Goal: Task Accomplishment & Management: Manage account settings

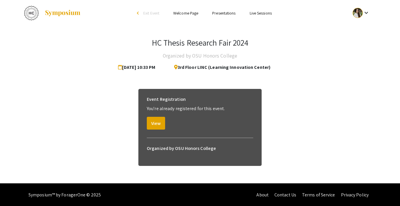
click at [143, 13] on span "Exit Event" at bounding box center [151, 12] width 16 height 5
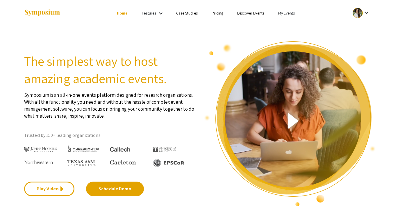
click at [287, 14] on link "My Events" at bounding box center [287, 12] width 17 height 5
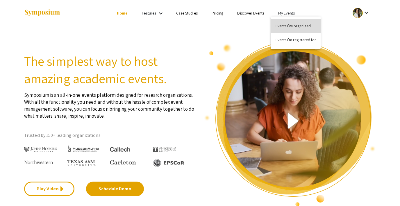
click at [288, 28] on button "Events I've organized" at bounding box center [296, 26] width 50 height 14
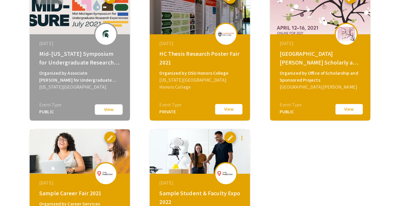
scroll to position [1050, 0]
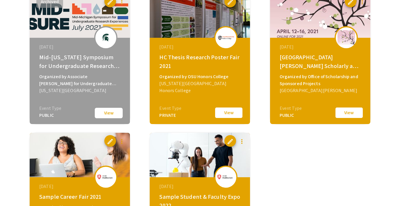
click at [232, 114] on button "View" at bounding box center [229, 113] width 29 height 12
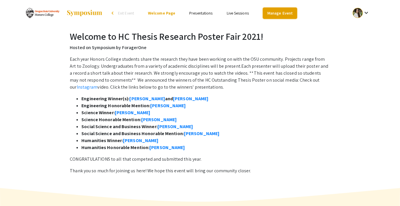
click at [267, 12] on link "Manage Event" at bounding box center [280, 13] width 34 height 11
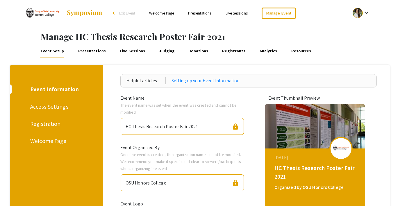
click at [91, 51] on link "Presentations" at bounding box center [92, 51] width 30 height 14
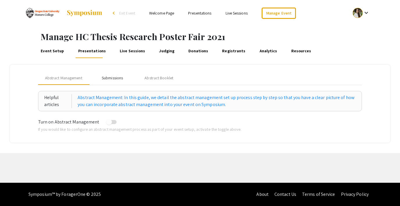
click at [110, 78] on div "Submissions" at bounding box center [112, 78] width 21 height 6
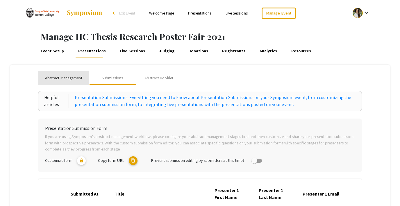
click at [68, 78] on span "Abstract Management" at bounding box center [63, 78] width 37 height 6
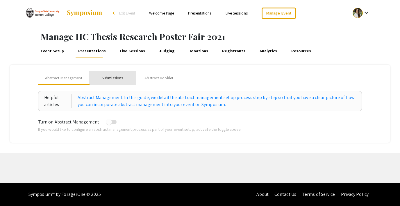
click at [105, 77] on div "Submissions" at bounding box center [112, 78] width 21 height 6
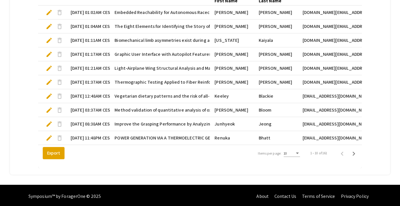
scroll to position [199, 0]
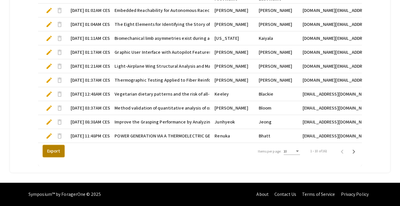
click at [48, 152] on button "Export" at bounding box center [54, 151] width 22 height 12
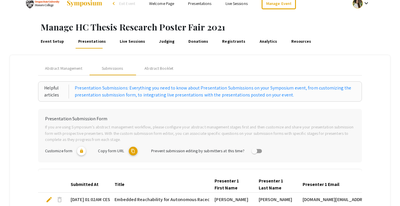
scroll to position [0, 0]
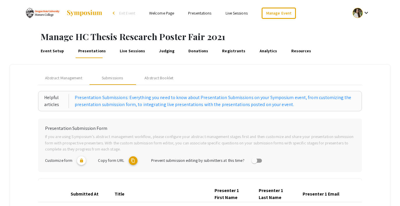
click at [127, 13] on span "Exit Event" at bounding box center [127, 12] width 16 height 5
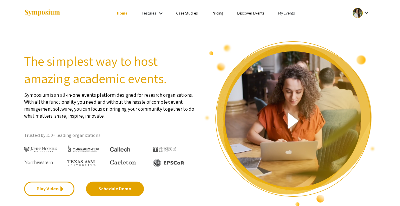
click at [286, 13] on link "My Events" at bounding box center [287, 12] width 17 height 5
click at [285, 26] on button "Events I've organized" at bounding box center [296, 26] width 50 height 14
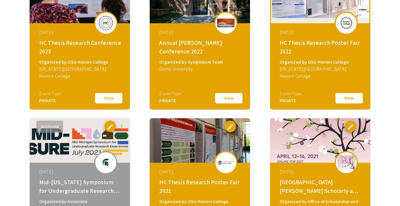
scroll to position [903, 0]
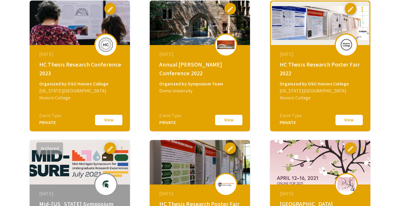
click at [347, 119] on button "View" at bounding box center [349, 120] width 29 height 12
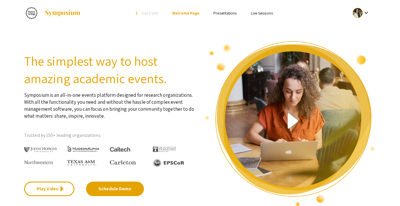
click at [143, 13] on span "Exit Event" at bounding box center [150, 12] width 16 height 5
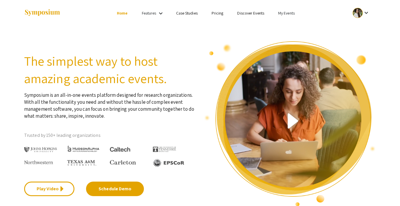
click at [290, 11] on link "My Events" at bounding box center [287, 12] width 17 height 5
click at [279, 24] on button "Events I've organized" at bounding box center [296, 26] width 50 height 14
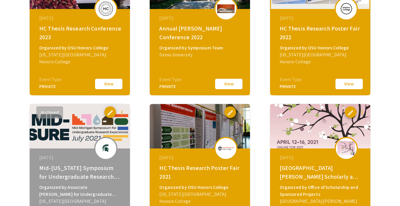
scroll to position [1158, 0]
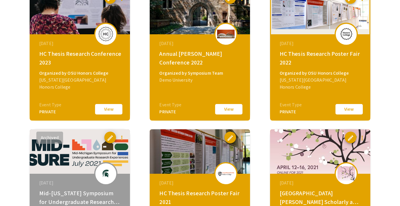
scroll to position [904, 0]
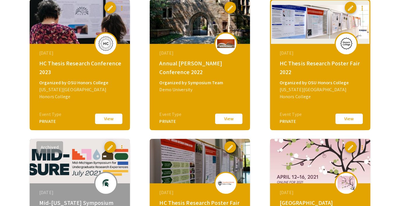
click at [347, 117] on button "View" at bounding box center [349, 119] width 29 height 12
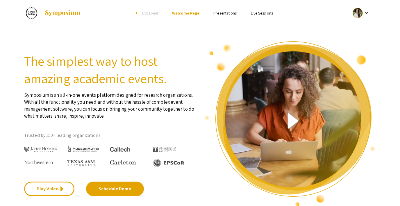
click at [147, 13] on span "Exit Event" at bounding box center [150, 12] width 16 height 5
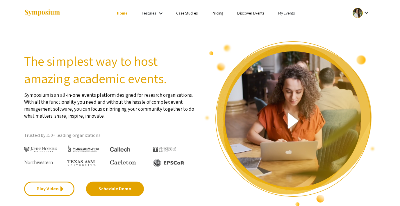
click at [284, 13] on link "My Events" at bounding box center [287, 12] width 17 height 5
click at [283, 29] on button "Events I've organized" at bounding box center [296, 26] width 50 height 14
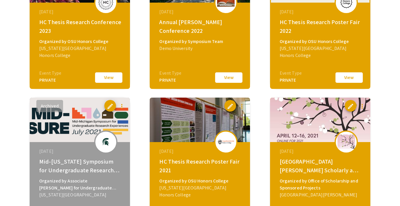
scroll to position [967, 0]
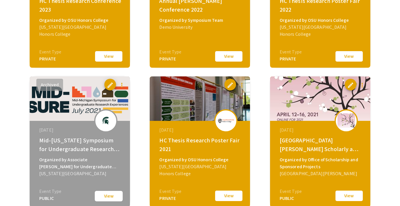
click at [352, 57] on button "View" at bounding box center [349, 56] width 29 height 12
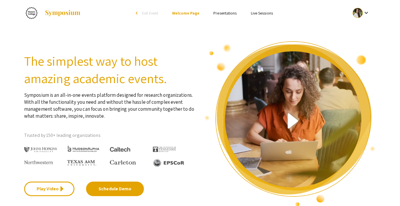
click at [145, 12] on span "Exit Event" at bounding box center [150, 12] width 16 height 5
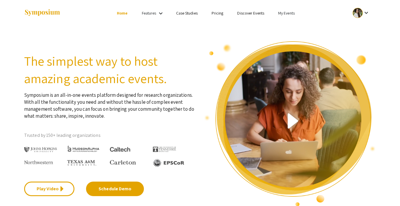
click at [286, 15] on link "My Events" at bounding box center [287, 12] width 17 height 5
click at [287, 25] on button "Events I've organized" at bounding box center [296, 26] width 50 height 14
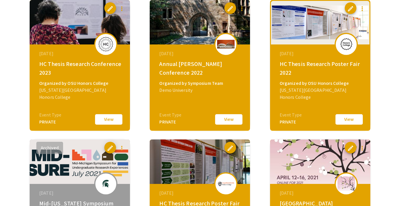
scroll to position [903, 0]
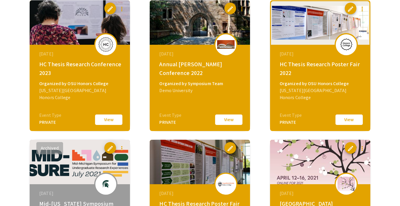
click at [114, 120] on button "View" at bounding box center [108, 120] width 29 height 12
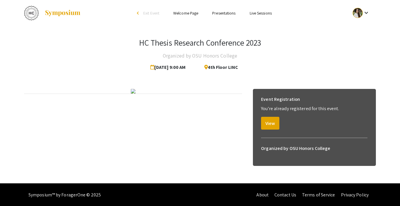
click at [146, 13] on span "Exit Event" at bounding box center [151, 12] width 16 height 5
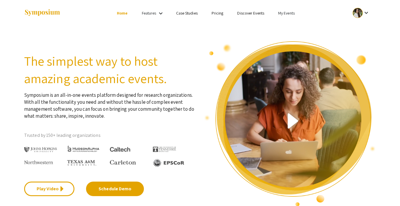
click at [283, 13] on link "My Events" at bounding box center [287, 12] width 17 height 5
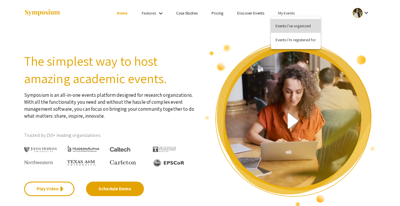
click at [285, 24] on button "Events I've organized" at bounding box center [296, 26] width 50 height 14
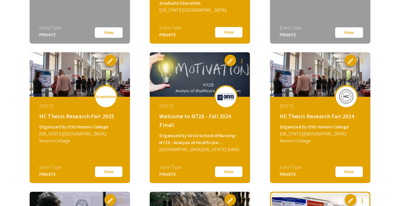
scroll to position [715, 0]
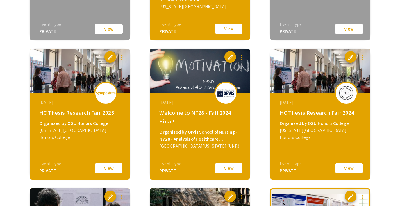
click at [107, 169] on button "View" at bounding box center [108, 168] width 29 height 12
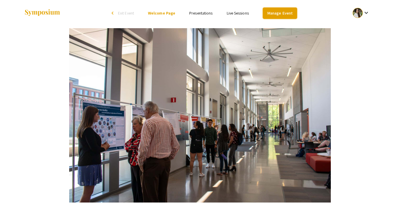
click at [275, 13] on link "Manage Event" at bounding box center [280, 13] width 34 height 11
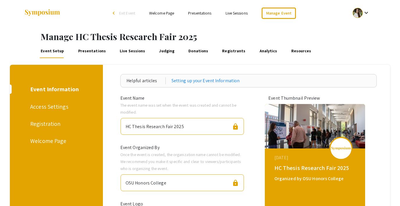
click at [89, 49] on link "Presentations" at bounding box center [92, 51] width 30 height 14
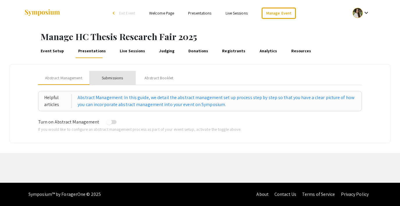
click at [107, 77] on div "Submissions" at bounding box center [112, 78] width 21 height 6
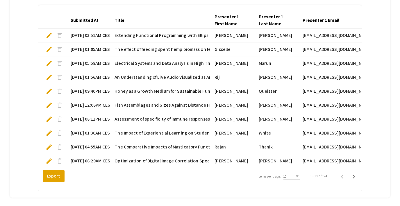
scroll to position [199, 0]
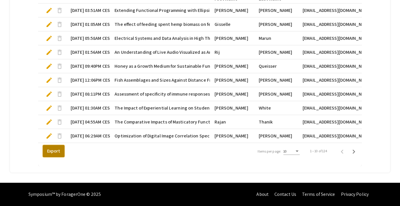
click at [49, 152] on button "Export" at bounding box center [54, 151] width 22 height 12
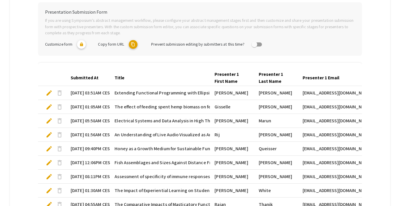
scroll to position [137, 0]
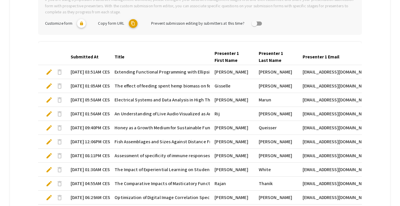
click at [47, 72] on span "edit" at bounding box center [49, 72] width 7 height 7
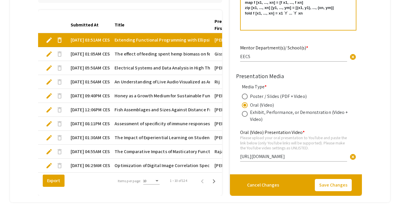
scroll to position [180, 0]
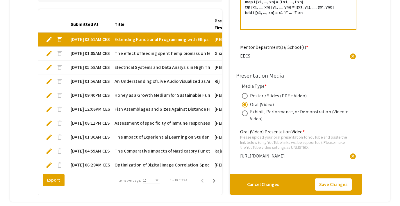
click at [47, 55] on span "edit" at bounding box center [49, 53] width 7 height 7
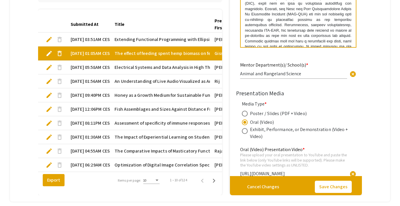
scroll to position [489, 0]
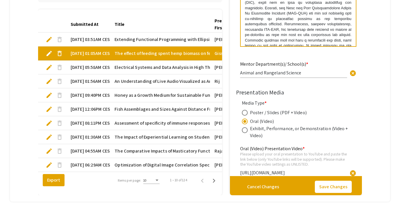
click at [48, 82] on span "edit" at bounding box center [49, 81] width 7 height 7
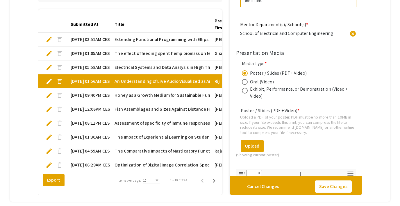
type input "1"
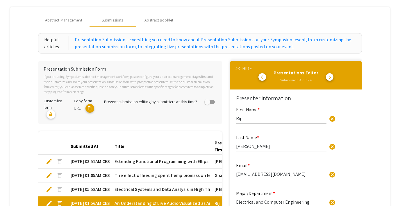
scroll to position [0, 0]
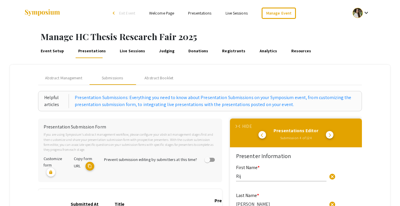
click at [51, 50] on link "Event Setup" at bounding box center [52, 51] width 25 height 14
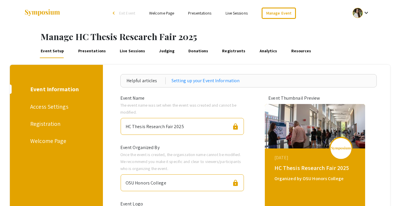
click at [123, 10] on span "Exit Event" at bounding box center [127, 12] width 16 height 5
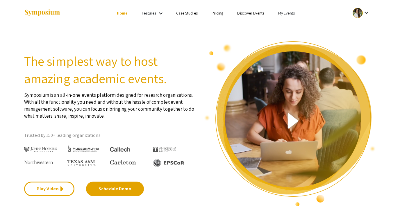
click at [288, 13] on link "My Events" at bounding box center [287, 12] width 17 height 5
click at [295, 28] on button "Events I've organized" at bounding box center [296, 26] width 50 height 14
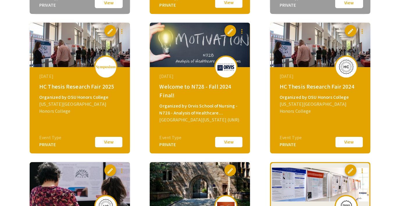
scroll to position [743, 0]
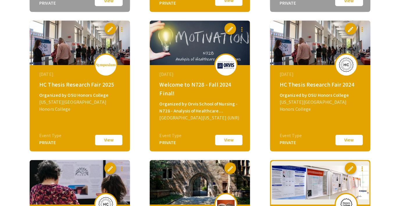
click at [341, 140] on button "View" at bounding box center [349, 140] width 29 height 12
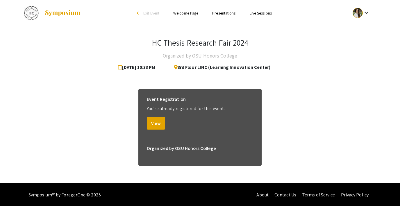
click at [150, 15] on span "Exit Event" at bounding box center [151, 12] width 16 height 5
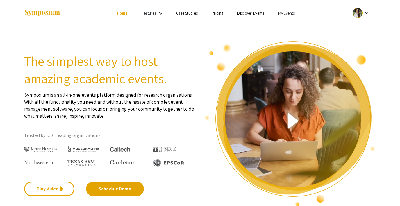
click at [283, 13] on link "My Events" at bounding box center [287, 12] width 17 height 5
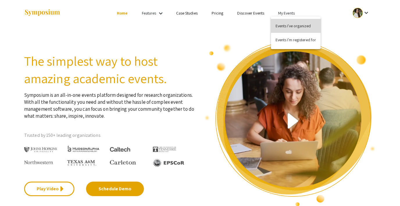
click at [285, 24] on button "Events I've organized" at bounding box center [296, 26] width 50 height 14
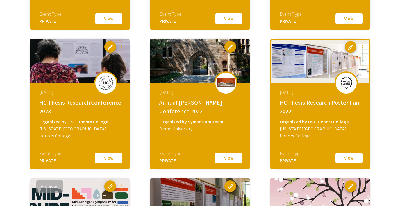
scroll to position [871, 0]
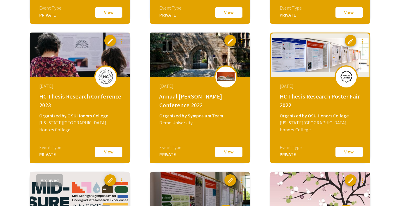
click at [103, 153] on button "View" at bounding box center [108, 152] width 29 height 12
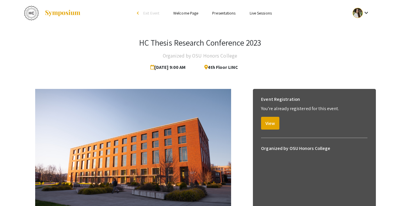
click at [155, 13] on span "Exit Event" at bounding box center [151, 12] width 16 height 5
